Goal: Task Accomplishment & Management: Use online tool/utility

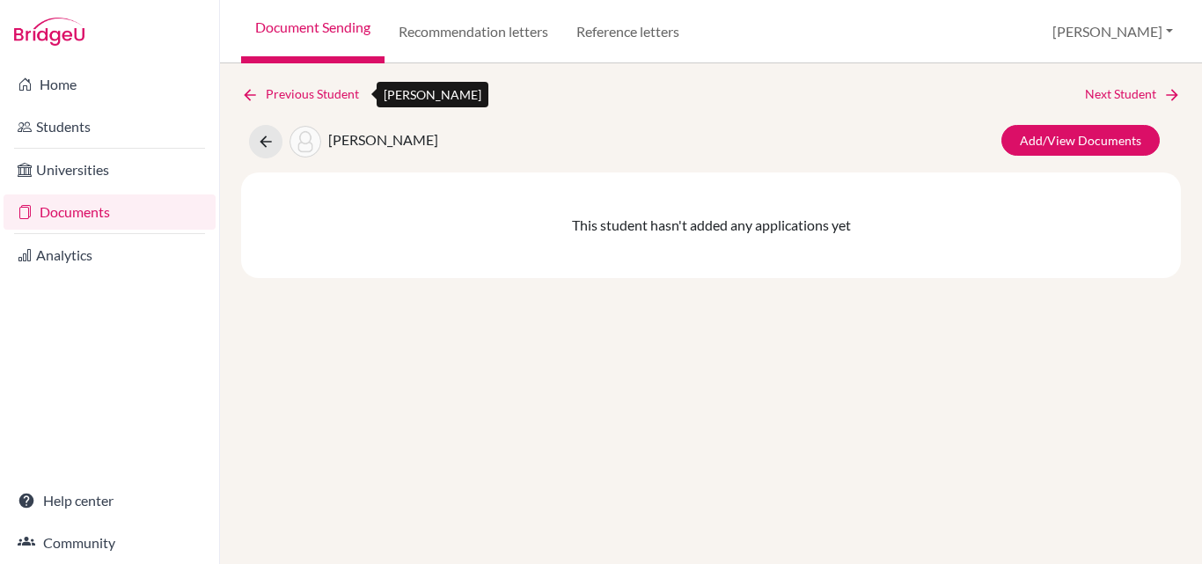
click at [250, 88] on icon at bounding box center [250, 95] width 18 height 18
click at [268, 150] on icon at bounding box center [266, 142] width 18 height 18
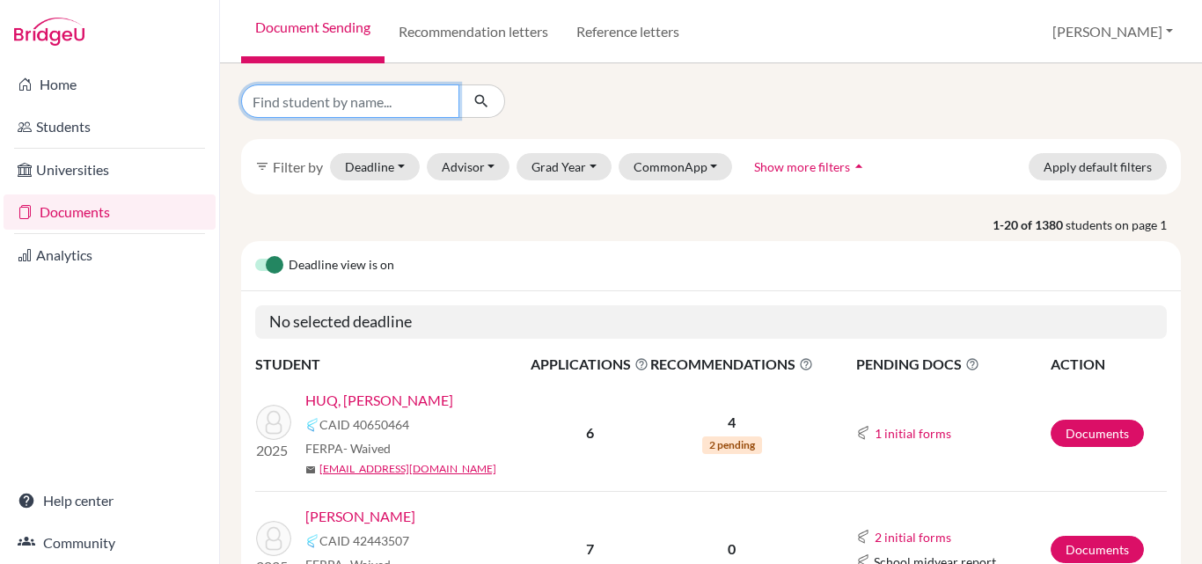
click at [400, 101] on input "Find student by name..." at bounding box center [350, 101] width 218 height 33
type input "mootasimul"
click button "submit" at bounding box center [482, 101] width 47 height 33
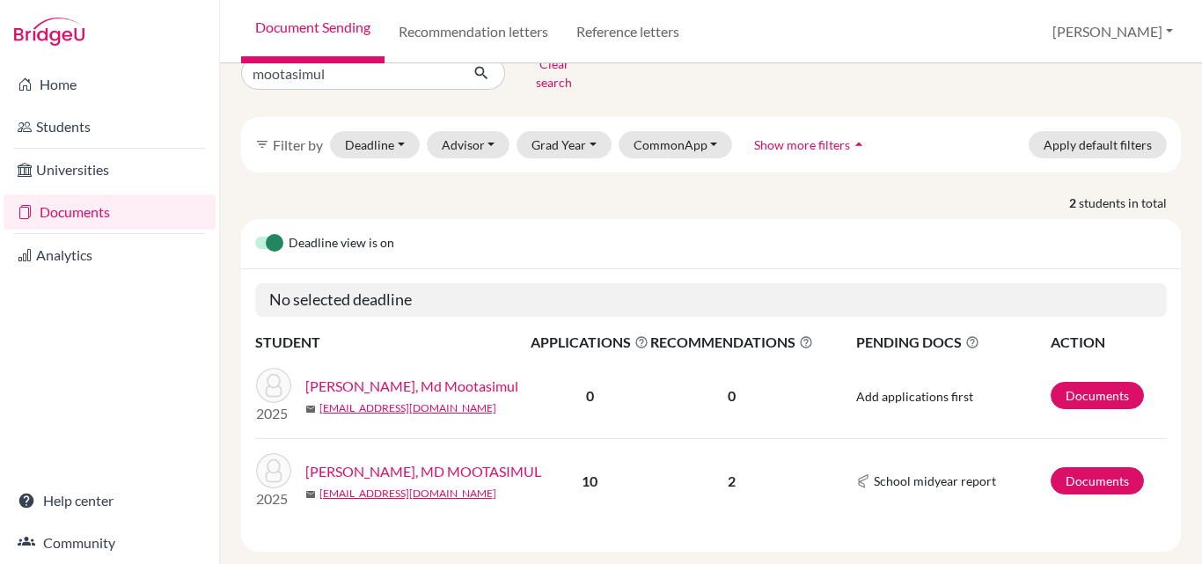
scroll to position [52, 0]
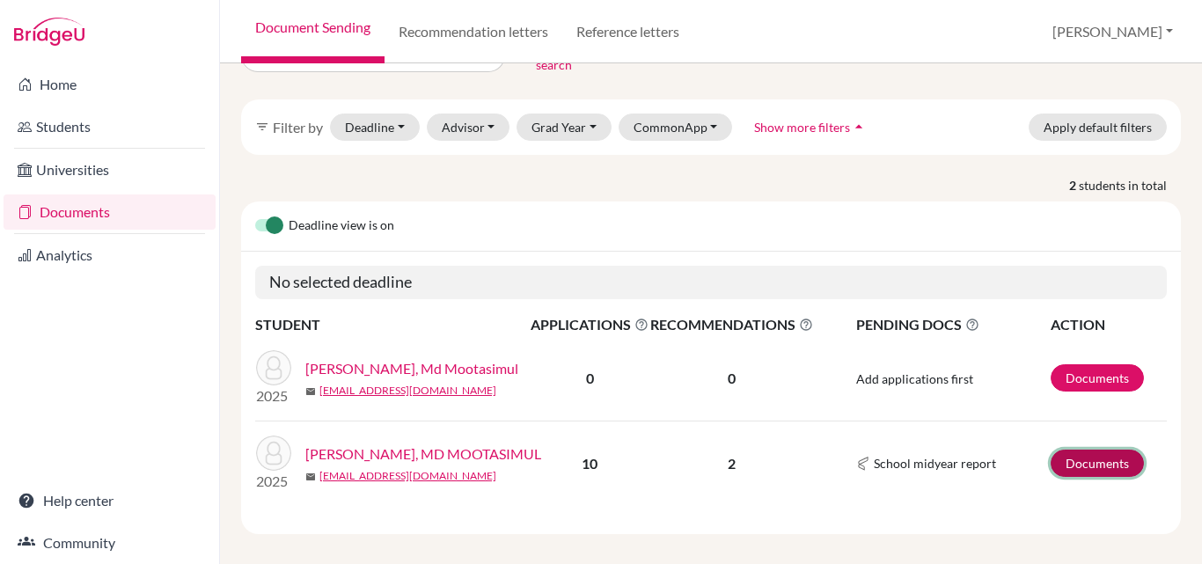
click at [1106, 450] on link "Documents" at bounding box center [1097, 463] width 93 height 27
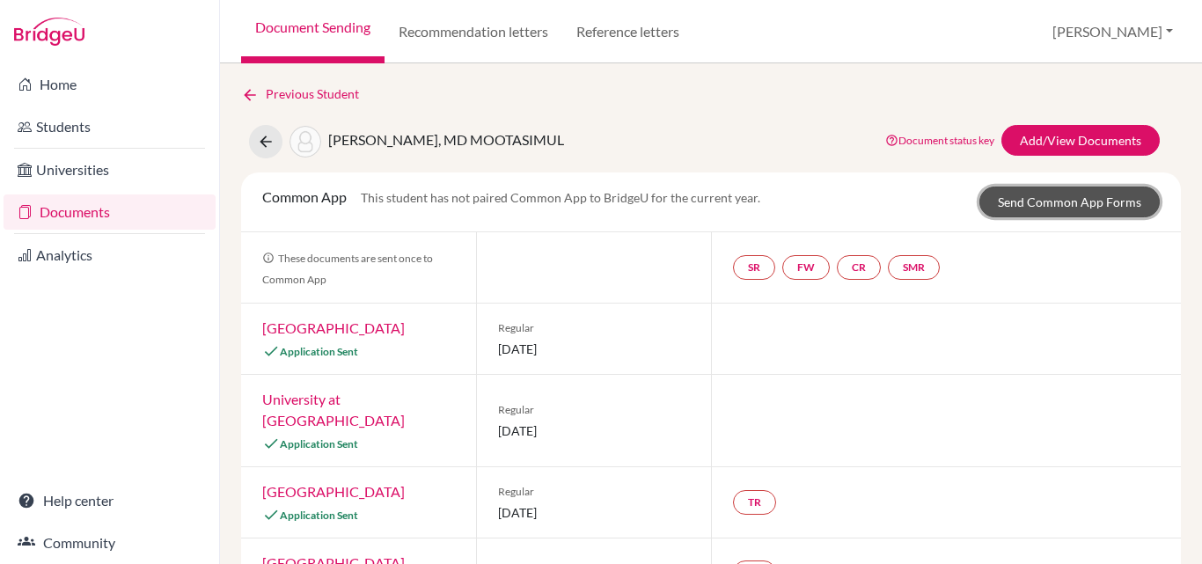
click at [1059, 201] on link "Send Common App Forms" at bounding box center [1070, 202] width 180 height 31
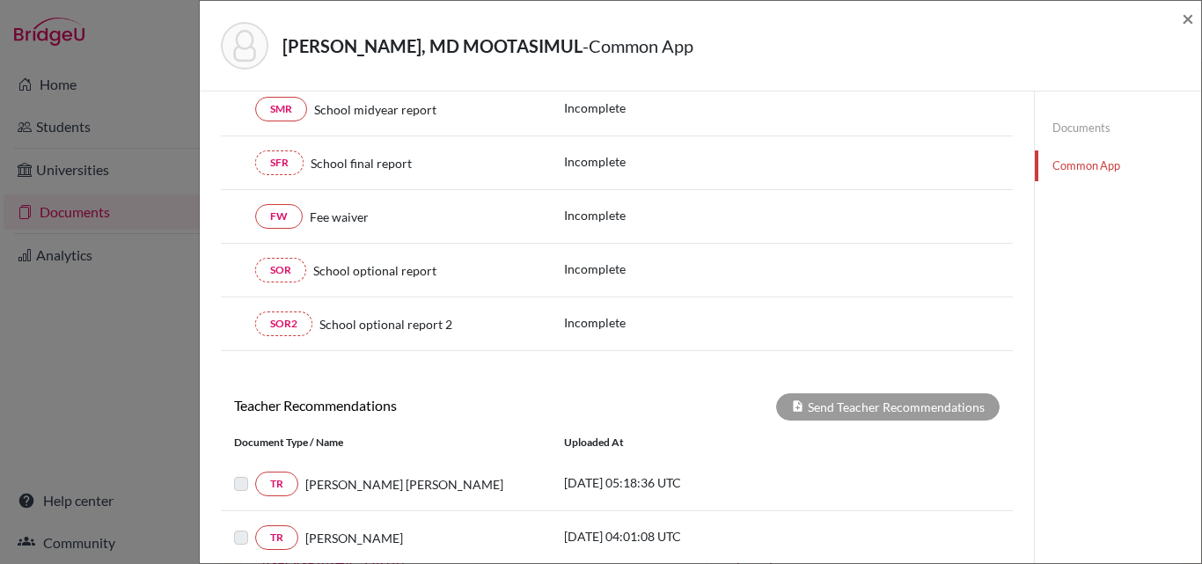
scroll to position [321, 0]
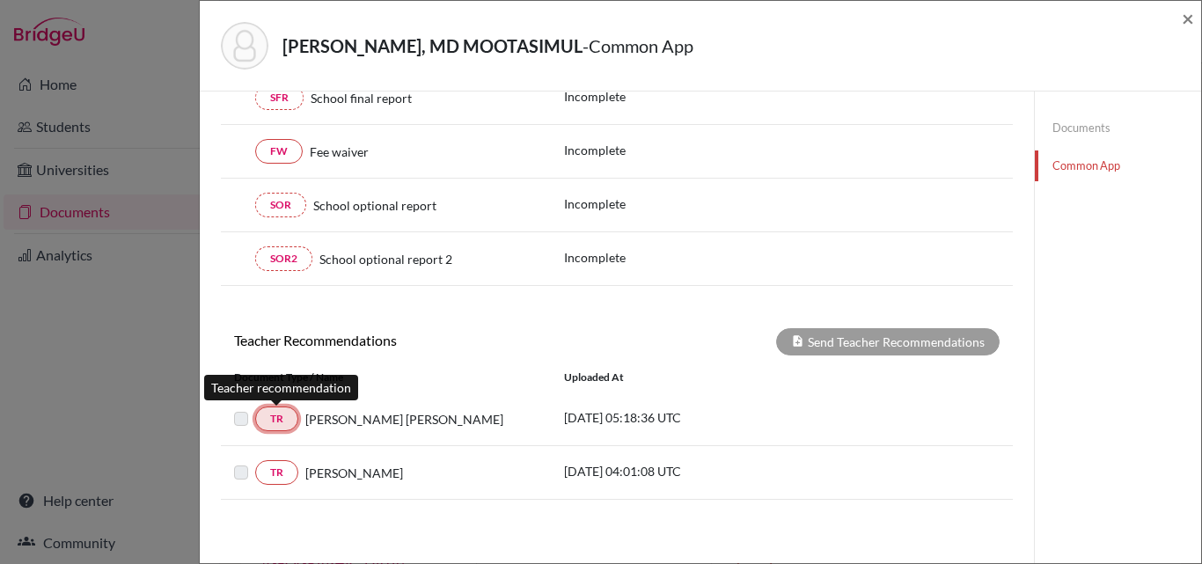
click at [274, 415] on link "TR" at bounding box center [276, 419] width 43 height 25
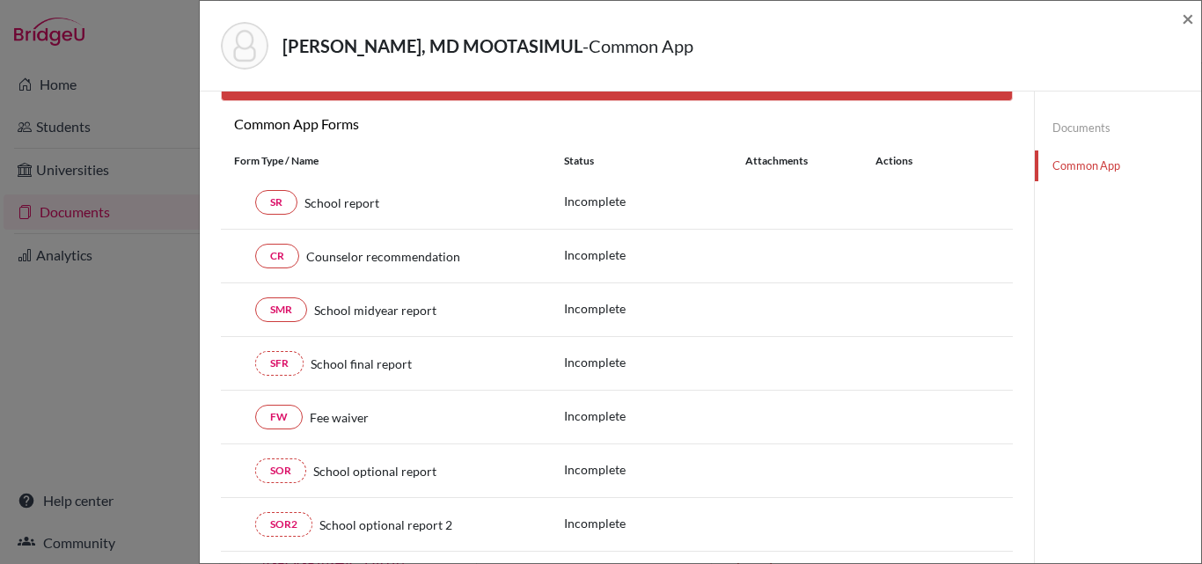
scroll to position [0, 0]
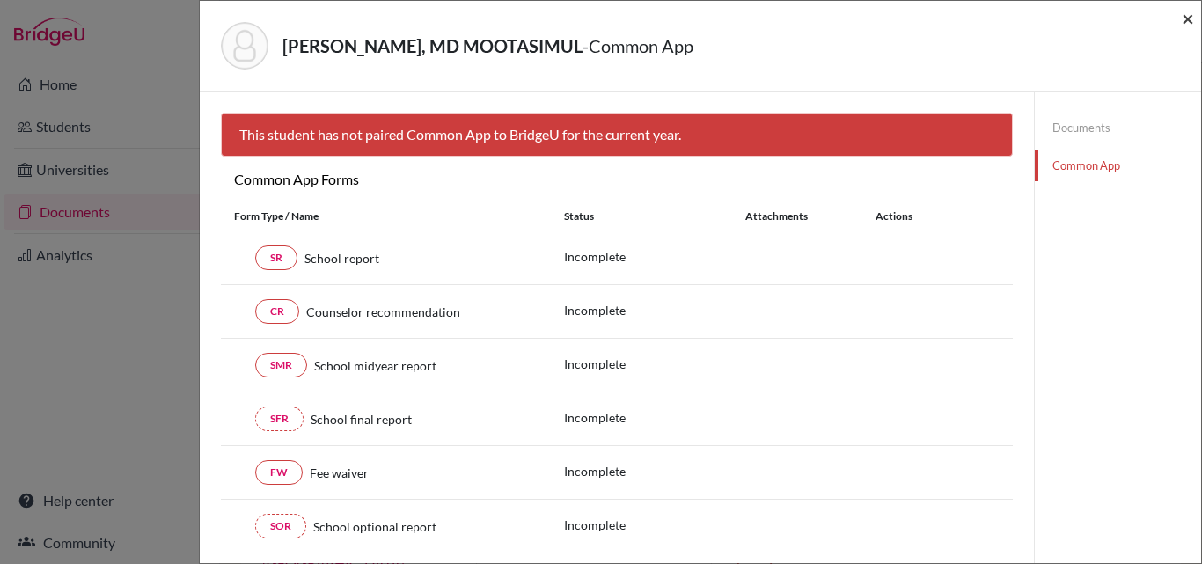
click at [1184, 16] on span "×" at bounding box center [1188, 18] width 12 height 26
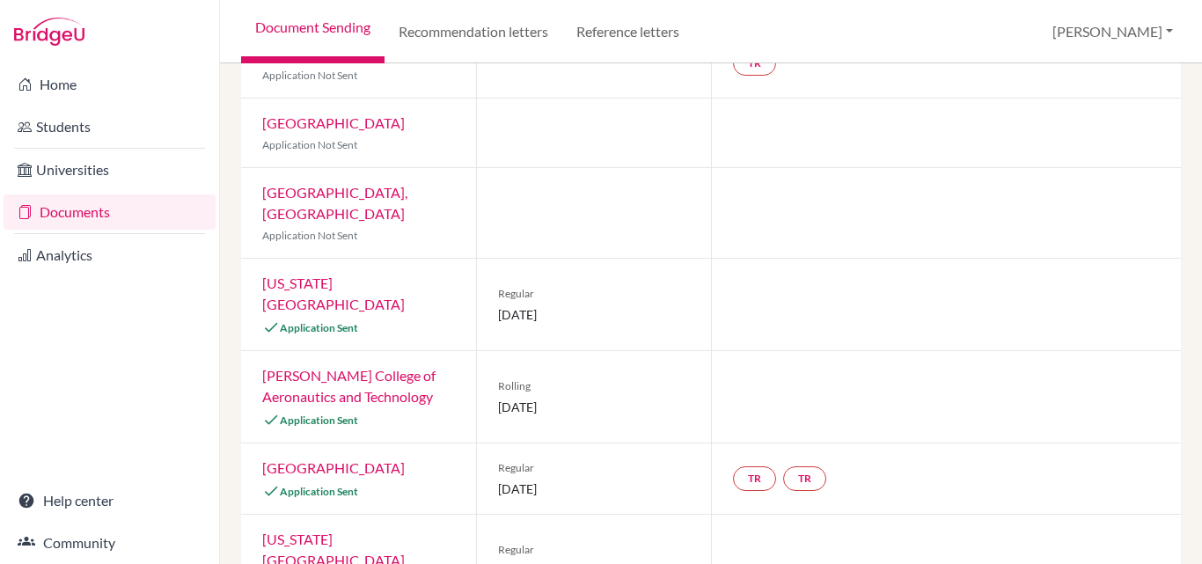
scroll to position [552, 0]
